Goal: Check status

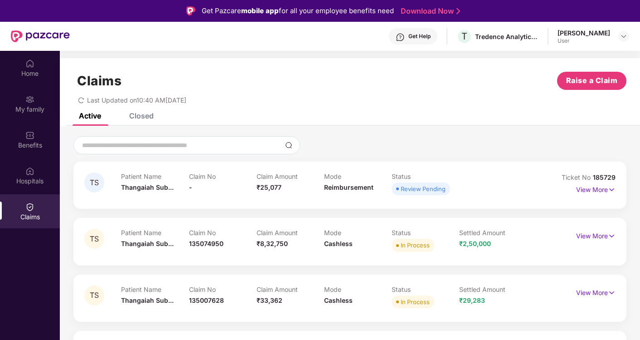
scroll to position [50, 0]
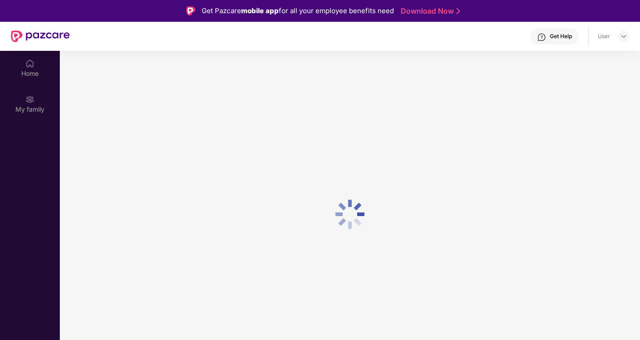
scroll to position [50, 0]
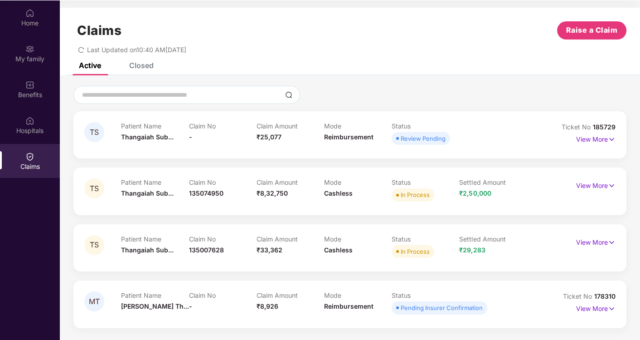
click at [145, 66] on div "Closed" at bounding box center [141, 65] width 24 height 9
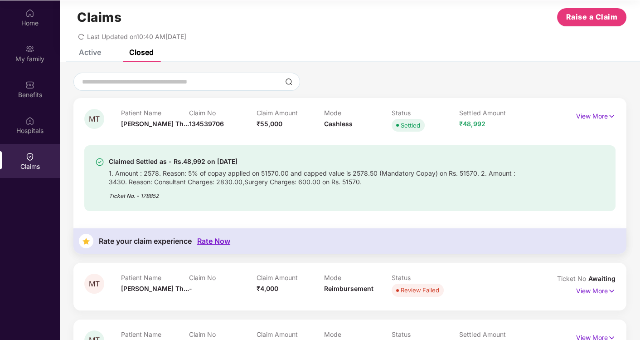
scroll to position [0, 0]
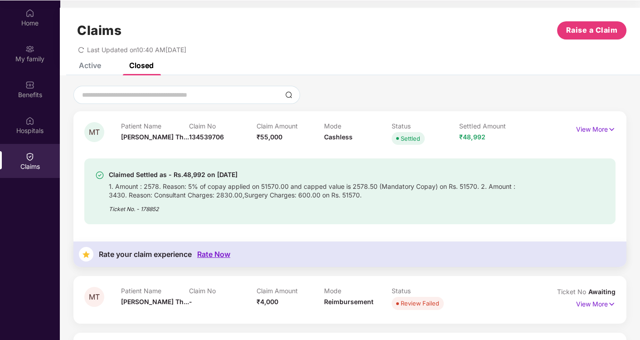
click at [90, 67] on div "Active" at bounding box center [90, 65] width 22 height 9
